Goal: Task Accomplishment & Management: Complete application form

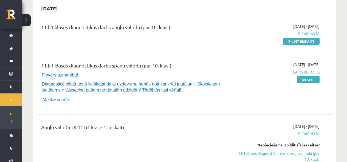
scroll to position [27, 0]
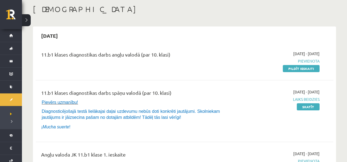
drag, startPoint x: 291, startPoint y: 67, endPoint x: 198, endPoint y: 25, distance: 102.2
click at [291, 67] on link "Pildīt ieskaiti" at bounding box center [301, 68] width 37 height 7
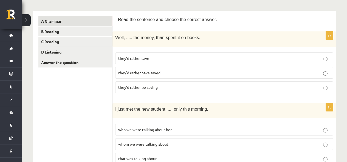
scroll to position [82, 0]
click at [61, 30] on link "B Reading" at bounding box center [75, 32] width 74 height 10
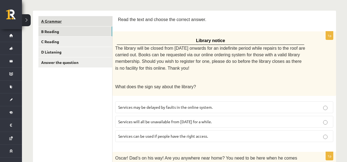
click at [53, 19] on link "A Grammar" at bounding box center [75, 21] width 74 height 10
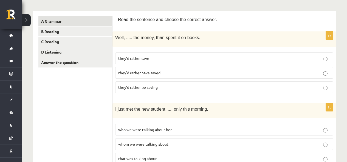
drag, startPoint x: 116, startPoint y: 17, endPoint x: 153, endPoint y: 28, distance: 38.4
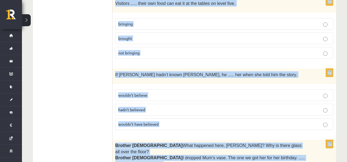
scroll to position [1432, 0]
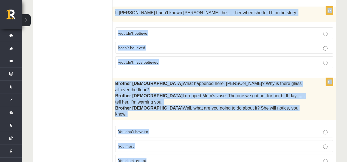
drag, startPoint x: 116, startPoint y: 19, endPoint x: 277, endPoint y: 137, distance: 199.4
copy form "Lore ips dolorsit ame consec adi elitsed doeius. 2t Inci, ..... utl etdol, magn…"
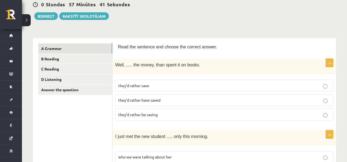
scroll to position [110, 0]
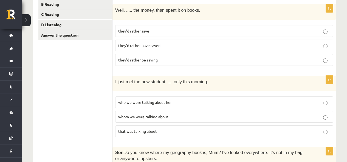
click at [164, 41] on label "they’d rather have saved" at bounding box center [224, 46] width 218 height 12
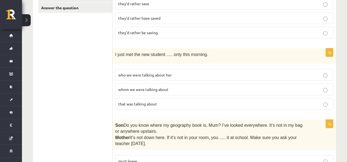
scroll to position [164, 0]
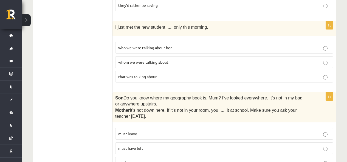
click at [170, 62] on p "whom we were talking about" at bounding box center [224, 62] width 212 height 6
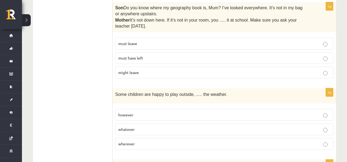
scroll to position [258, 0]
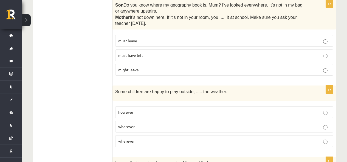
click at [132, 58] on span "must have left" at bounding box center [130, 55] width 25 height 5
click at [161, 129] on p "whatever" at bounding box center [224, 127] width 212 height 6
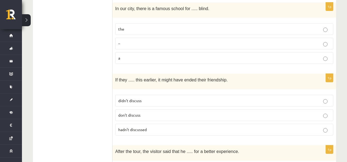
scroll to position [418, 0]
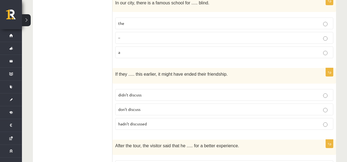
click at [138, 21] on p "the" at bounding box center [224, 24] width 212 height 6
click at [161, 123] on p "hadn’t discussed" at bounding box center [224, 124] width 212 height 6
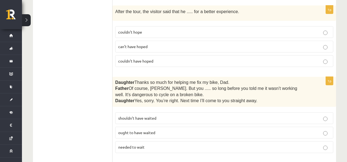
scroll to position [556, 0]
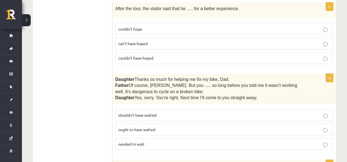
click at [158, 45] on p "can’t have hoped" at bounding box center [224, 44] width 212 height 6
click at [164, 57] on p "couldn’t have hoped" at bounding box center [224, 58] width 212 height 6
click at [167, 115] on p "shouldn’t have waited" at bounding box center [224, 116] width 212 height 6
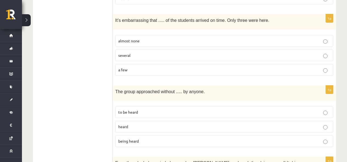
scroll to position [708, 0]
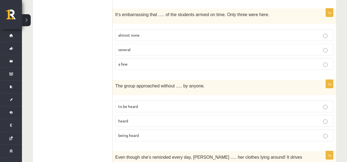
click at [153, 34] on p "almost none" at bounding box center [224, 35] width 212 height 6
click at [147, 135] on p "being heard" at bounding box center [224, 136] width 212 height 6
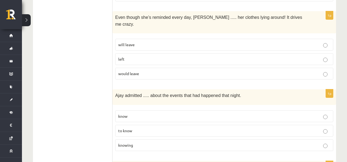
scroll to position [865, 0]
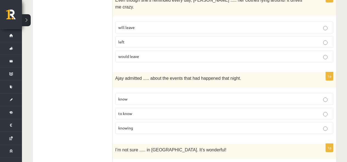
click at [138, 22] on label "will leave" at bounding box center [224, 28] width 218 height 12
click at [152, 125] on p "knowing" at bounding box center [224, 128] width 212 height 6
click at [144, 111] on p "to know" at bounding box center [224, 114] width 212 height 6
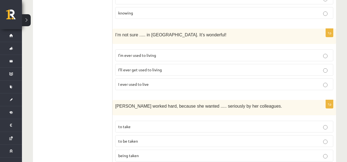
scroll to position [992, 0]
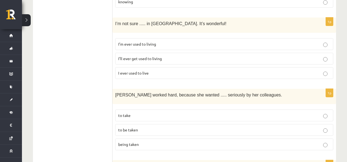
click at [156, 56] on span "I’ll ever get used to living" at bounding box center [140, 58] width 44 height 5
click at [164, 127] on p "to be taken" at bounding box center [224, 130] width 212 height 6
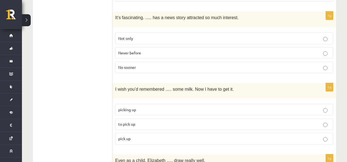
scroll to position [1152, 0]
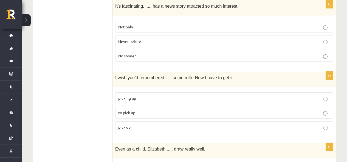
click at [126, 39] on span "Never before" at bounding box center [129, 41] width 23 height 5
click at [156, 110] on p "to pick up" at bounding box center [224, 113] width 212 height 6
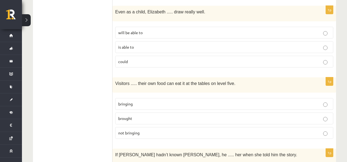
scroll to position [1293, 0]
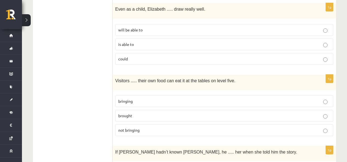
click at [192, 56] on p "could" at bounding box center [224, 59] width 212 height 6
click at [159, 99] on p "bringing" at bounding box center [224, 102] width 212 height 6
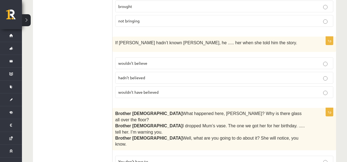
scroll to position [1430, 0]
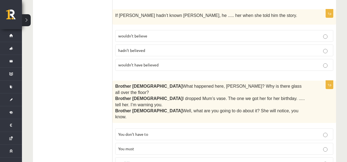
click at [164, 62] on p "wouldn’t have believed" at bounding box center [224, 65] width 212 height 6
click at [160, 132] on p "You don’t have to" at bounding box center [224, 135] width 212 height 6
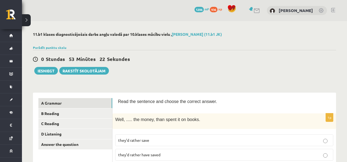
scroll to position [27, 0]
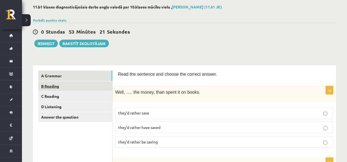
click at [70, 89] on link "B Reading" at bounding box center [75, 86] width 74 height 10
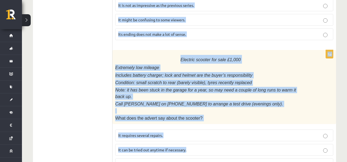
scroll to position [708, 0]
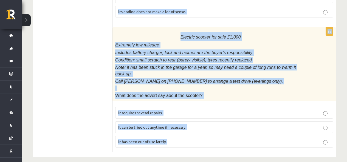
drag, startPoint x: 119, startPoint y: 18, endPoint x: 280, endPoint y: 139, distance: 201.6
copy form "Read the text and choose the correct answer. 1p Library notice The library will…"
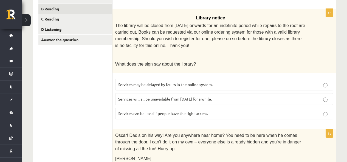
scroll to position [132, 0]
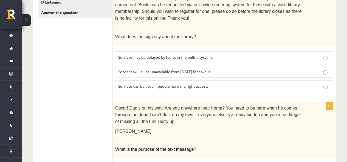
click at [158, 85] on span "Services can be used if people have the right access." at bounding box center [163, 86] width 90 height 5
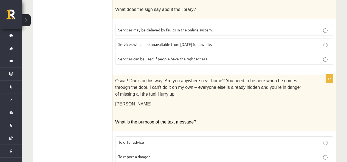
scroll to position [187, 0]
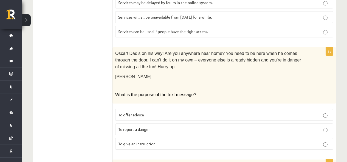
click at [171, 144] on p "To give an instruction" at bounding box center [224, 144] width 212 height 6
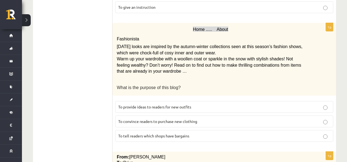
scroll to position [352, 0]
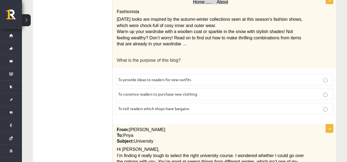
click at [179, 82] on span "To provide ideas to readers for new outfits" at bounding box center [154, 79] width 73 height 5
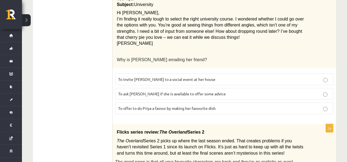
scroll to position [516, 0]
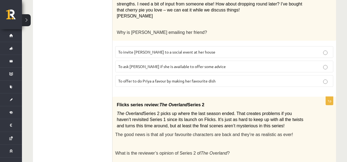
click at [147, 68] on span "To ask Priya if she is available to offer some advice" at bounding box center [171, 66] width 107 height 5
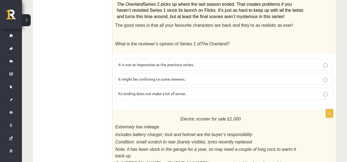
scroll to position [653, 0]
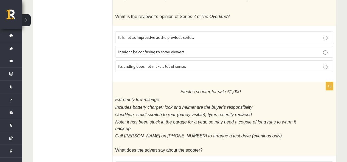
click at [159, 54] on p "It might be confusing to some viewers." at bounding box center [224, 52] width 212 height 6
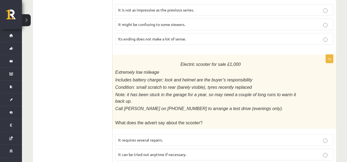
scroll to position [708, 0]
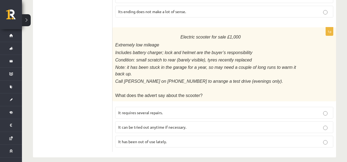
click at [154, 139] on label "It has been out of use lately." at bounding box center [224, 142] width 218 height 12
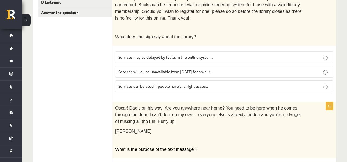
scroll to position [23, 0]
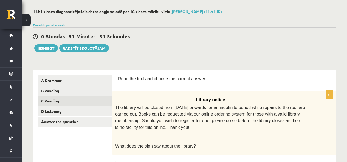
click at [55, 100] on link "C Reading" at bounding box center [75, 101] width 74 height 10
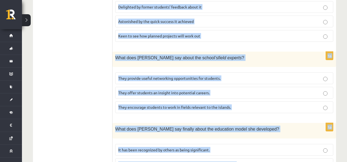
scroll to position [598, 0]
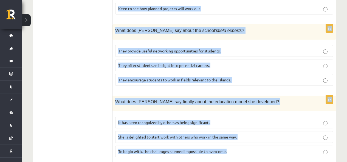
drag, startPoint x: 118, startPoint y: 78, endPoint x: 284, endPoint y: 127, distance: 173.1
copy form "Read the article about an unusual school and choose the correct answer for each…"
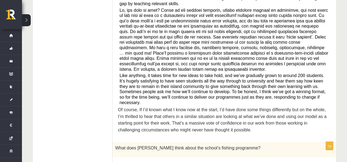
scroll to position [269, 0]
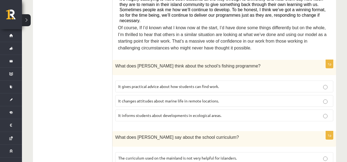
click at [254, 106] on fieldset "It gives practical advice about how students can find work. It changes attitude…" at bounding box center [224, 100] width 218 height 45
click at [254, 113] on p "It informs students about developments in ecological areas." at bounding box center [224, 116] width 212 height 6
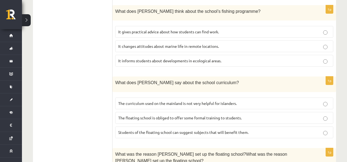
scroll to position [352, 0]
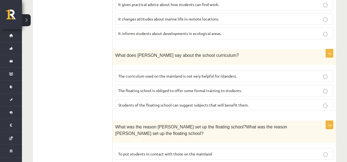
click at [236, 73] on p "The curriculum used on the mainland is not very helpful for islanders." at bounding box center [224, 76] width 212 height 6
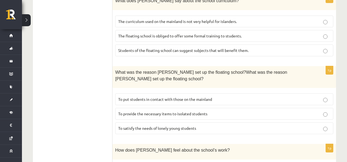
scroll to position [434, 0]
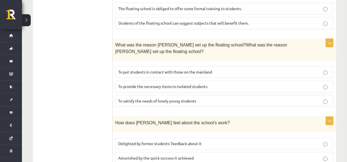
click at [212, 84] on p "To provide the necessary items to isolated students" at bounding box center [224, 87] width 212 height 6
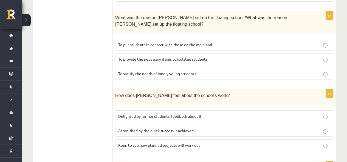
click at [211, 114] on p "Delighted by former students’ feedback about it" at bounding box center [224, 117] width 212 height 6
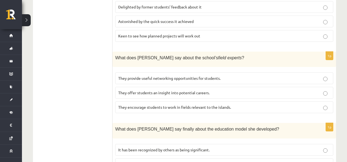
scroll to position [598, 0]
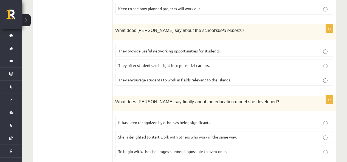
click at [218, 63] on p "They offer students an insight into potential careers." at bounding box center [224, 66] width 212 height 6
click at [237, 149] on p "To begin with, the challenges seemed impossible to overcome." at bounding box center [224, 152] width 212 height 6
click at [218, 120] on p "It has been recognized by others as being significant." at bounding box center [224, 123] width 212 height 6
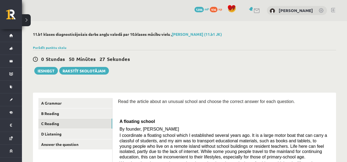
scroll to position [55, 0]
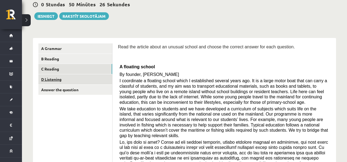
click at [51, 81] on link "D Listening" at bounding box center [75, 80] width 74 height 10
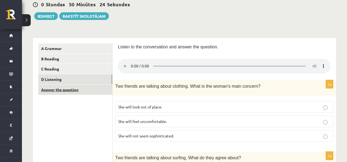
click at [51, 91] on link "Answer the question" at bounding box center [75, 90] width 74 height 10
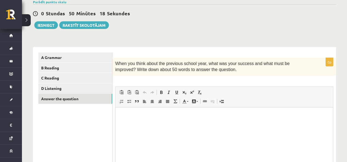
scroll to position [0, 0]
click at [97, 89] on link "D Listening" at bounding box center [75, 89] width 74 height 10
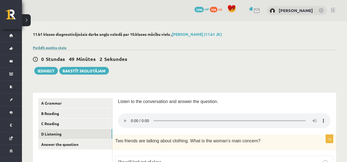
click at [60, 49] on link "Parādīt punktu skalu" at bounding box center [49, 47] width 33 height 4
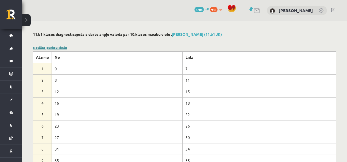
click at [56, 49] on link "Noslēpt punktu skalu" at bounding box center [50, 47] width 34 height 4
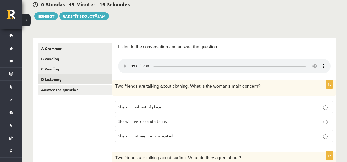
scroll to position [82, 0]
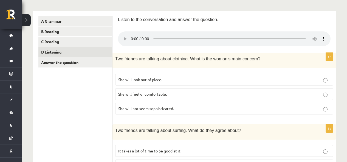
click at [210, 96] on p "She will feel uncomfortable." at bounding box center [224, 95] width 212 height 6
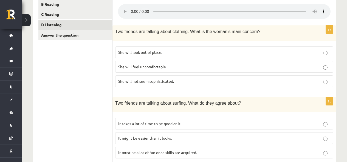
scroll to position [137, 0]
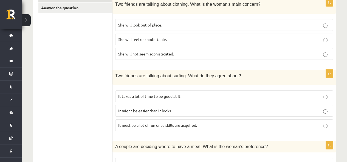
click at [176, 101] on label "It takes a lot of time to be good at it." at bounding box center [224, 97] width 218 height 12
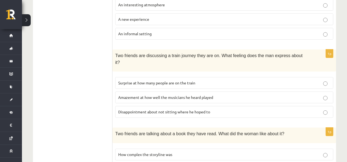
scroll to position [406, 0]
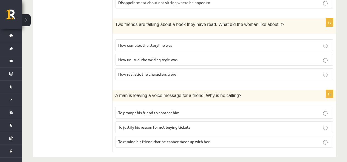
click at [176, 110] on span "To prompt his friend to contact him" at bounding box center [148, 112] width 61 height 5
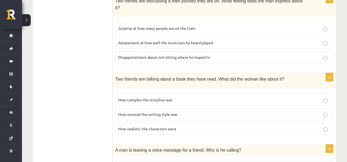
scroll to position [379, 0]
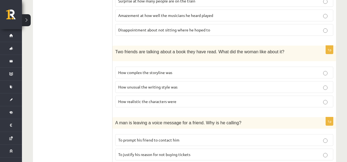
click at [161, 99] on span "How realistic the characters were" at bounding box center [147, 101] width 58 height 5
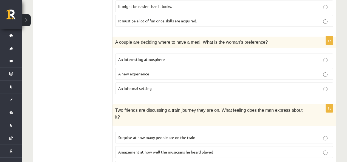
scroll to position [269, 0]
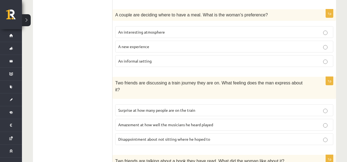
click at [179, 44] on p "A new experience" at bounding box center [224, 47] width 212 height 6
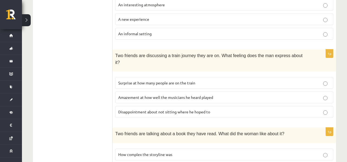
click at [189, 94] on label "Amazement at how well the musicians he heard played" at bounding box center [224, 98] width 218 height 12
click at [209, 109] on p "Disappointment about not sitting where he hoped to" at bounding box center [224, 112] width 212 height 6
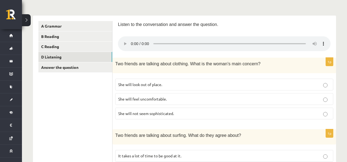
scroll to position [50, 0]
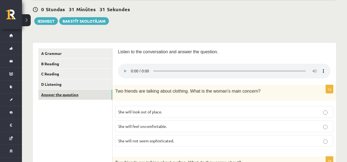
click at [84, 97] on link "Answer the question" at bounding box center [75, 95] width 74 height 10
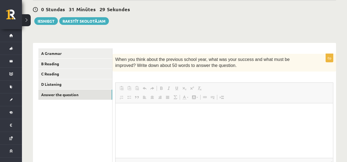
scroll to position [0, 0]
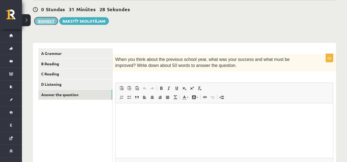
click at [47, 21] on button "Iesniegt" at bounding box center [46, 21] width 24 height 8
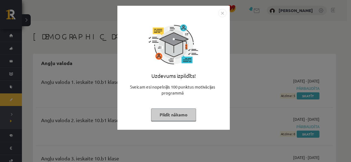
click at [224, 13] on img "Close" at bounding box center [222, 13] width 8 height 8
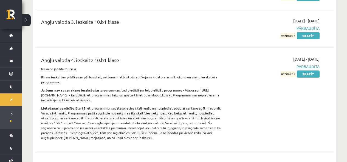
scroll to position [247, 0]
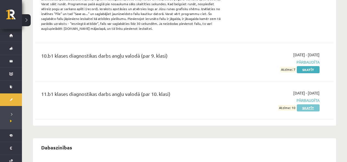
click at [315, 111] on link "Skatīt" at bounding box center [307, 108] width 23 height 7
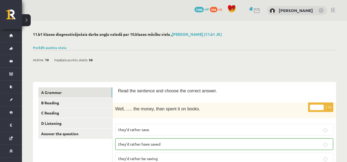
scroll to position [27, 0]
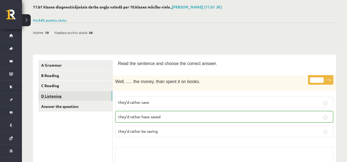
click at [84, 99] on link "D Listening" at bounding box center [75, 96] width 74 height 10
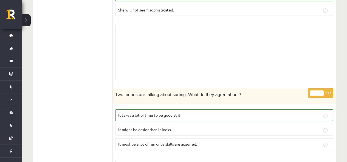
scroll to position [0, 0]
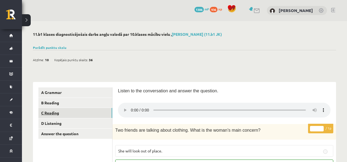
click at [74, 114] on link "C Reading" at bounding box center [75, 113] width 74 height 10
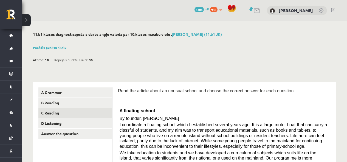
click at [50, 50] on div "Parādīt punktu skalu Atzīme No Līdz 1 0 7 2 8 11 3 12 15 4 16 18 5 19 22 6 23 2…" at bounding box center [184, 47] width 303 height 5
click at [50, 47] on link "Parādīt punktu skalu" at bounding box center [49, 47] width 33 height 4
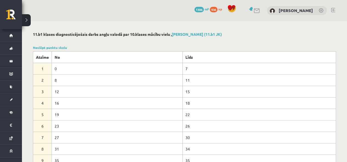
click at [57, 50] on div "Noslēpt punktu skalu Atzīme No Līdz 1 0 7 2 8 11 3 12 15 4 16 18 5 19 22 6 23 2…" at bounding box center [184, 111] width 303 height 133
click at [59, 45] on link "Noslēpt punktu skalu" at bounding box center [50, 47] width 34 height 4
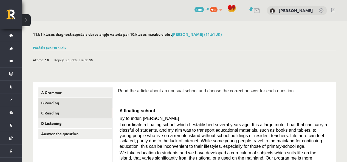
click at [71, 105] on link "B Reading" at bounding box center [75, 103] width 74 height 10
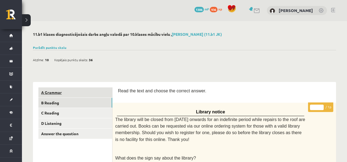
click at [75, 92] on link "A Grammar" at bounding box center [75, 93] width 74 height 10
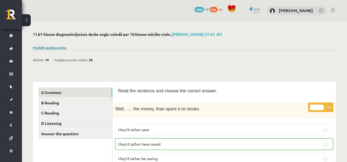
click at [63, 48] on link "Parādīt punktu skalu" at bounding box center [49, 47] width 33 height 4
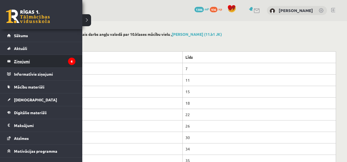
click at [21, 59] on legend "Ziņojumi 6" at bounding box center [44, 61] width 61 height 13
